Goal: Task Accomplishment & Management: Manage account settings

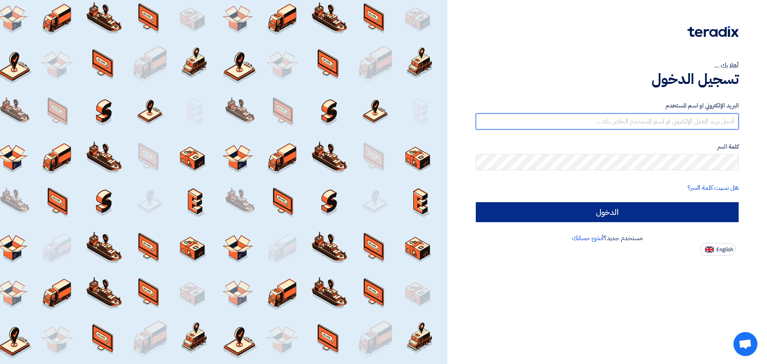
type input "[EMAIL_ADDRESS][DOMAIN_NAME]"
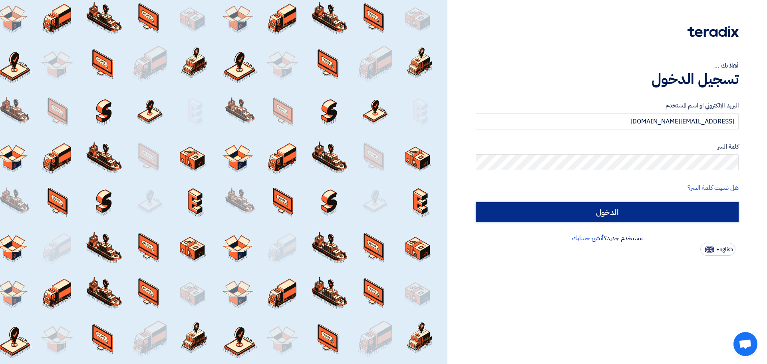
click at [563, 210] on input "الدخول" at bounding box center [607, 212] width 263 height 20
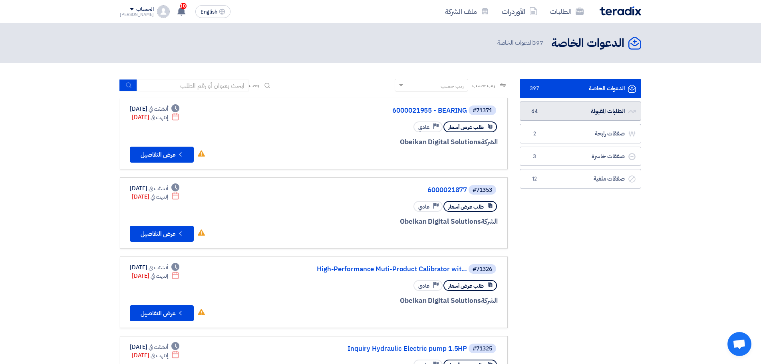
click at [612, 117] on link "الطلبات المقبولة الطلبات المقبولة 64" at bounding box center [579, 111] width 121 height 20
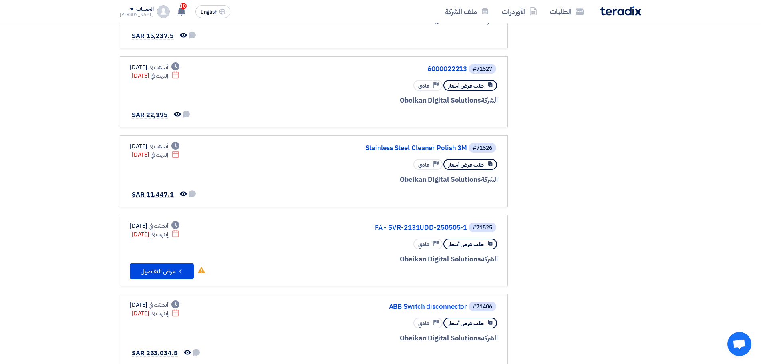
scroll to position [439, 0]
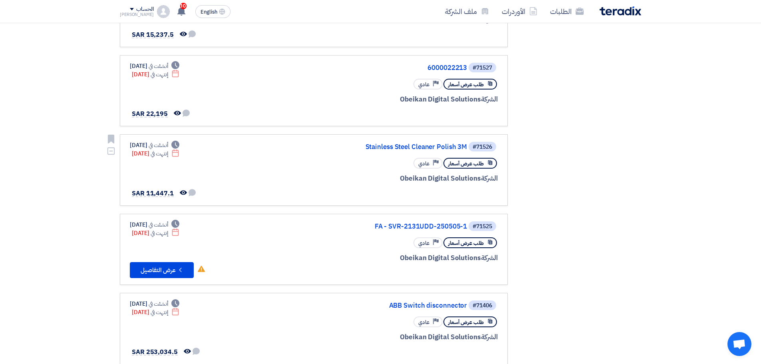
click at [287, 153] on div "#71526 Stainless Steel Cleaner Polish 3M طلب عرض أسعار Priority عادي الشركة Obe…" at bounding box center [314, 170] width 368 height 58
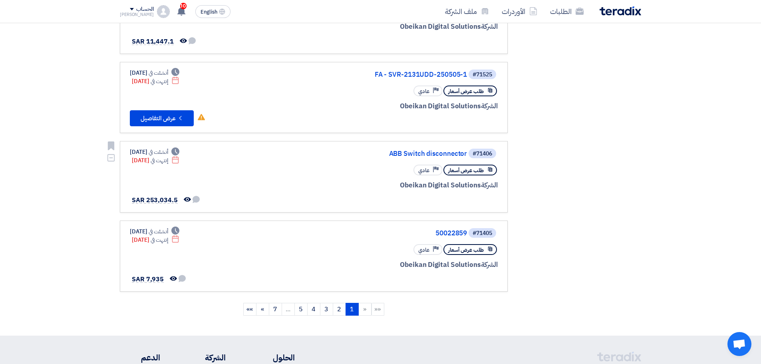
scroll to position [599, 0]
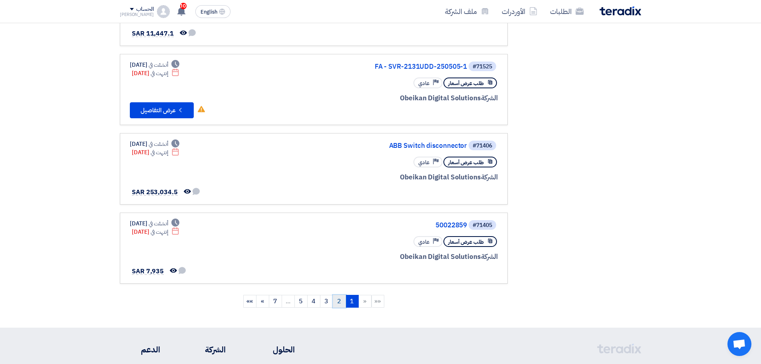
click at [341, 298] on link "2" at bounding box center [339, 301] width 13 height 13
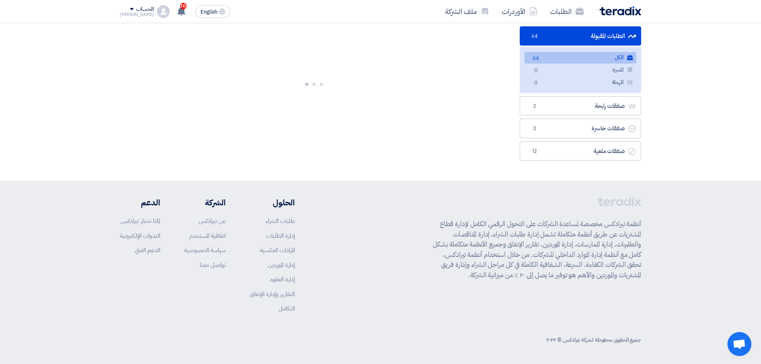
scroll to position [0, 0]
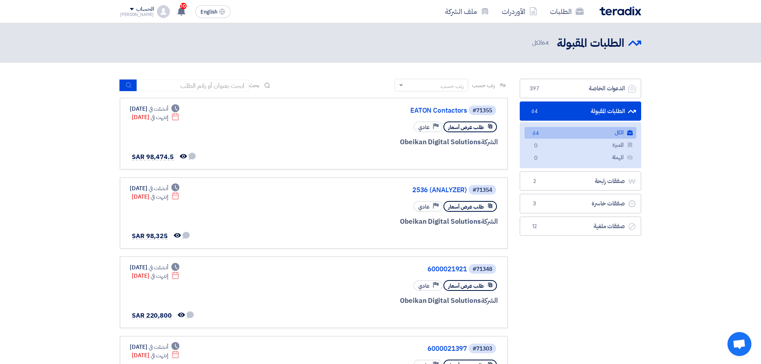
click at [569, 127] on link "الكل الكل 64" at bounding box center [580, 133] width 112 height 12
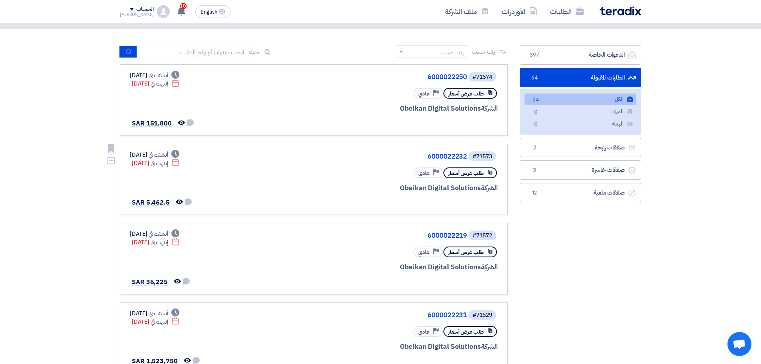
scroll to position [80, 0]
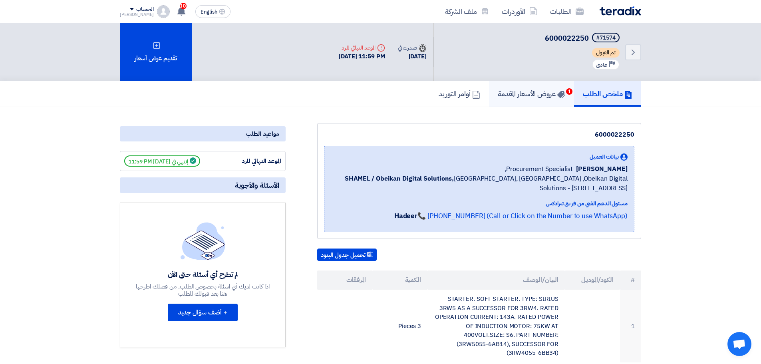
click at [537, 95] on h5 "عروض الأسعار المقدمة 1" at bounding box center [531, 93] width 67 height 9
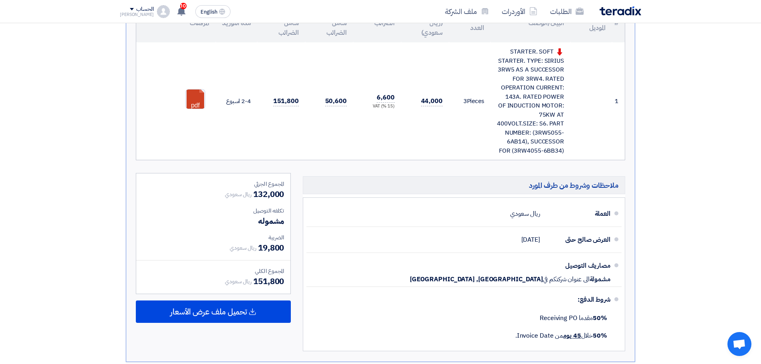
scroll to position [160, 0]
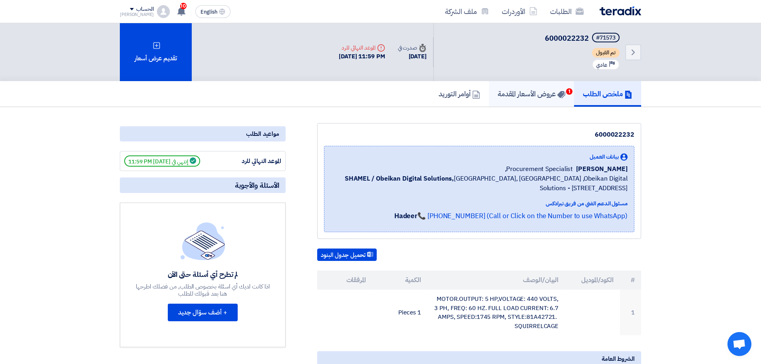
click at [517, 97] on h5 "عروض الأسعار المقدمة 1" at bounding box center [531, 93] width 67 height 9
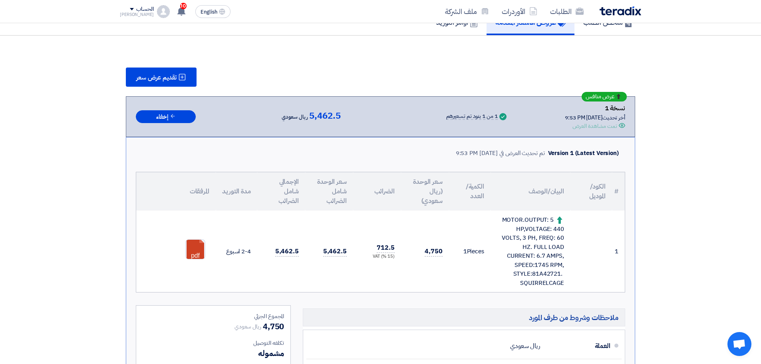
scroll to position [80, 0]
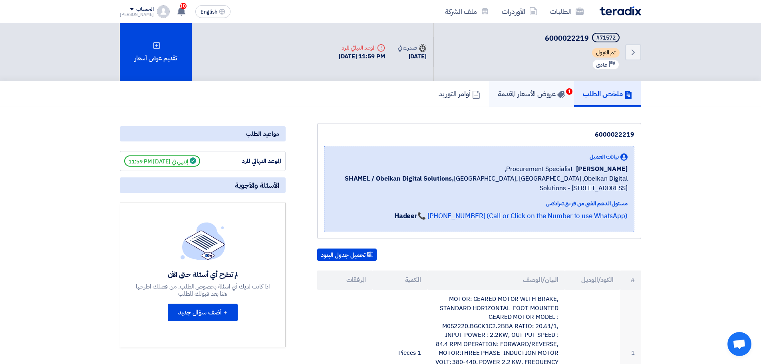
click at [519, 93] on h5 "عروض الأسعار المقدمة 1" at bounding box center [531, 93] width 67 height 9
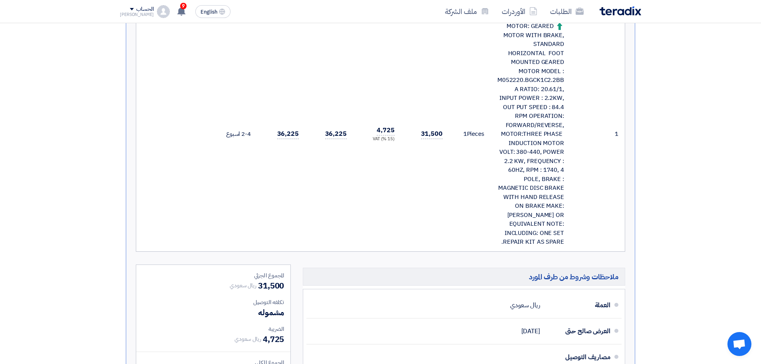
scroll to position [280, 0]
